Goal: Information Seeking & Learning: Learn about a topic

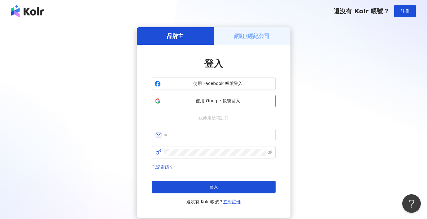
click at [213, 96] on button "使用 Google 帳號登入" at bounding box center [214, 101] width 124 height 12
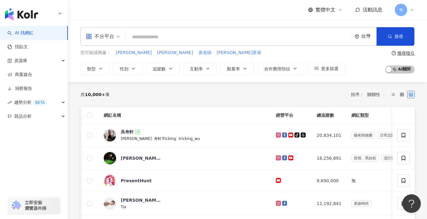
click at [411, 11] on icon at bounding box center [411, 9] width 5 height 5
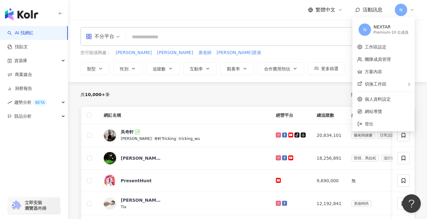
click at [412, 11] on icon at bounding box center [412, 9] width 2 height 1
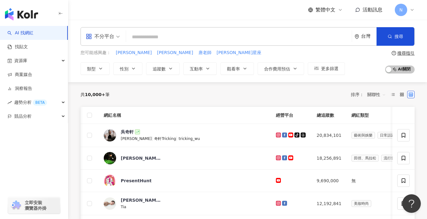
click at [412, 11] on icon at bounding box center [412, 9] width 2 height 1
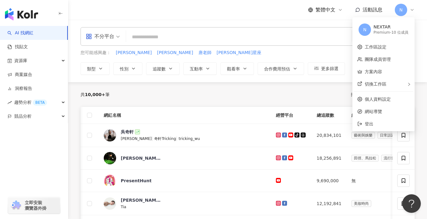
click at [413, 11] on icon at bounding box center [411, 9] width 5 height 5
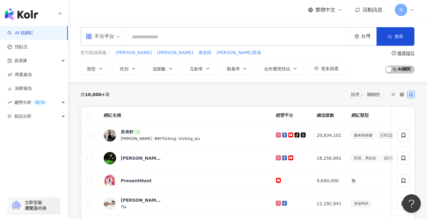
click at [115, 37] on span "不分平台" at bounding box center [103, 37] width 34 height 10
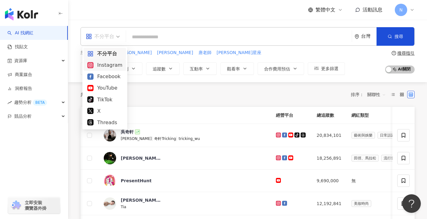
click at [110, 63] on div "Instagram" at bounding box center [104, 65] width 35 height 8
